Goal: Check status: Check status

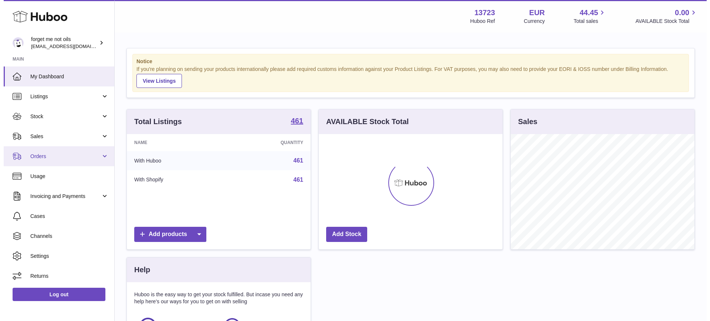
scroll to position [115, 184]
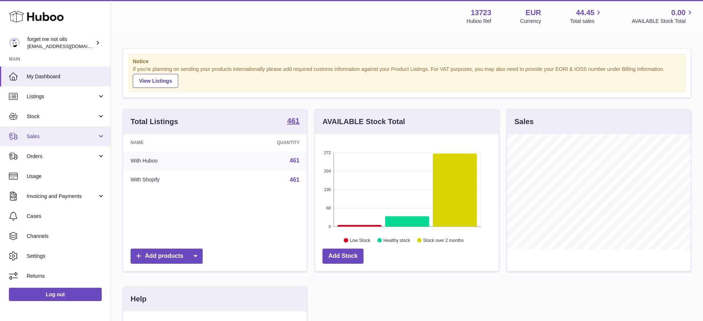
click at [84, 135] on span "Sales" at bounding box center [62, 136] width 71 height 7
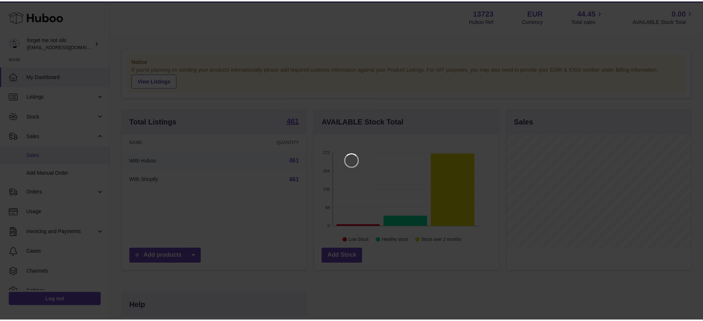
scroll to position [115, 186]
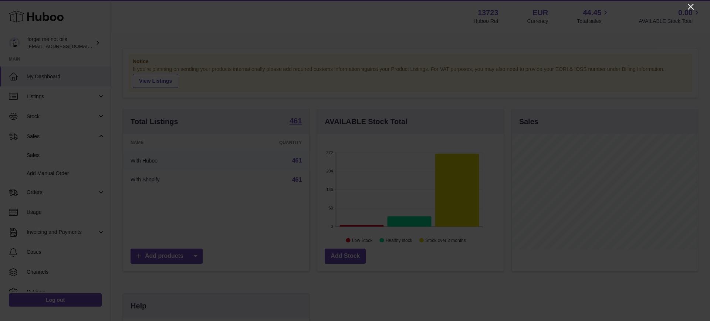
click at [568, 7] on icon "Close" at bounding box center [691, 7] width 6 height 6
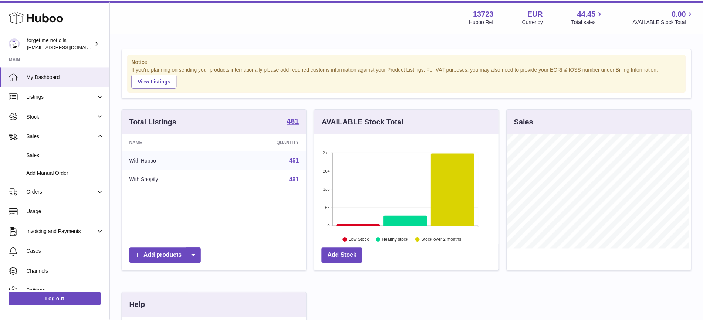
scroll to position [369750, 369682]
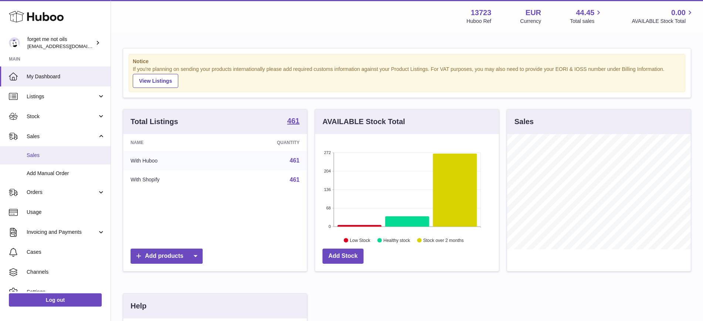
click at [86, 156] on span "Sales" at bounding box center [66, 155] width 78 height 7
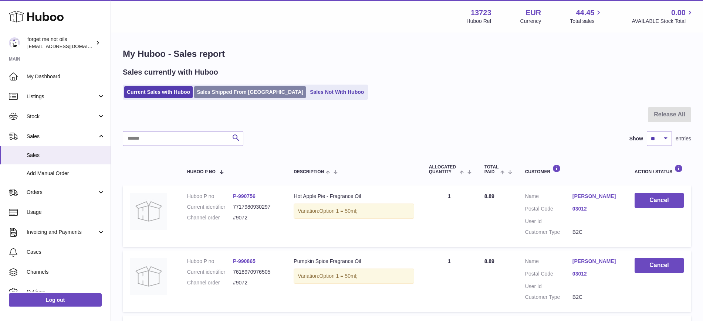
click at [240, 89] on link "Sales Shipped From Huboo" at bounding box center [250, 92] width 112 height 12
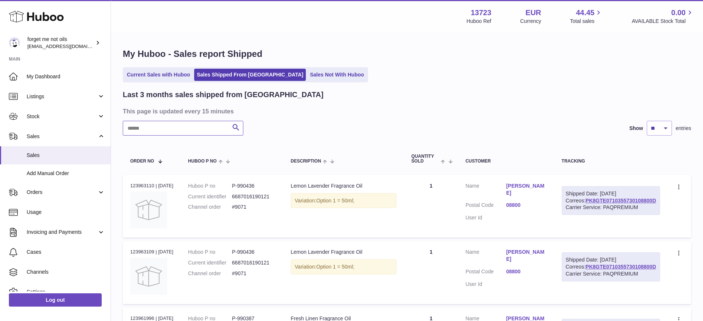
click at [184, 125] on input "text" at bounding box center [183, 128] width 121 height 15
type input "****"
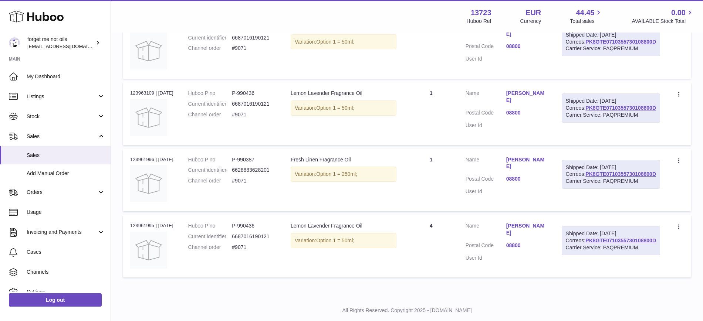
scroll to position [185, 0]
